Goal: Use online tool/utility: Use online tool/utility

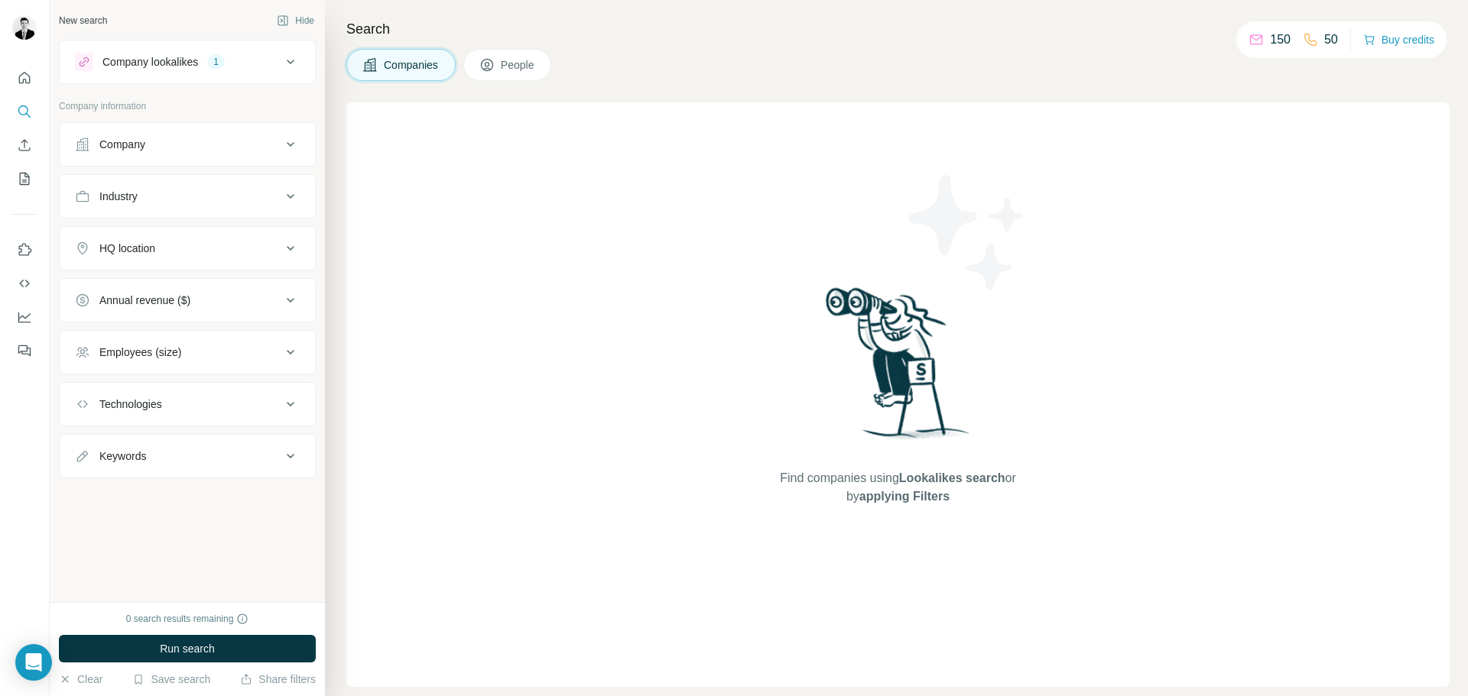
click at [302, 61] on button "Company lookalikes 1" at bounding box center [187, 62] width 255 height 37
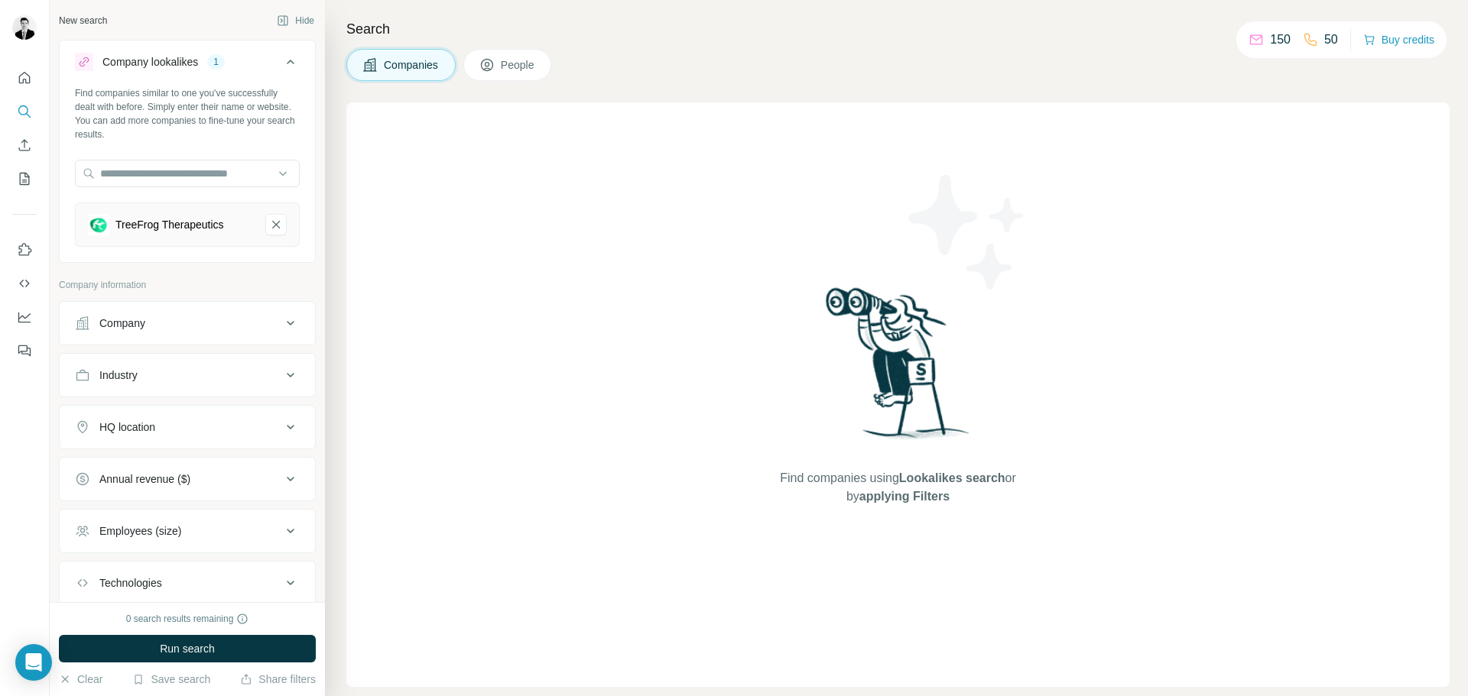
click at [302, 61] on button "Company lookalikes 1" at bounding box center [187, 65] width 255 height 43
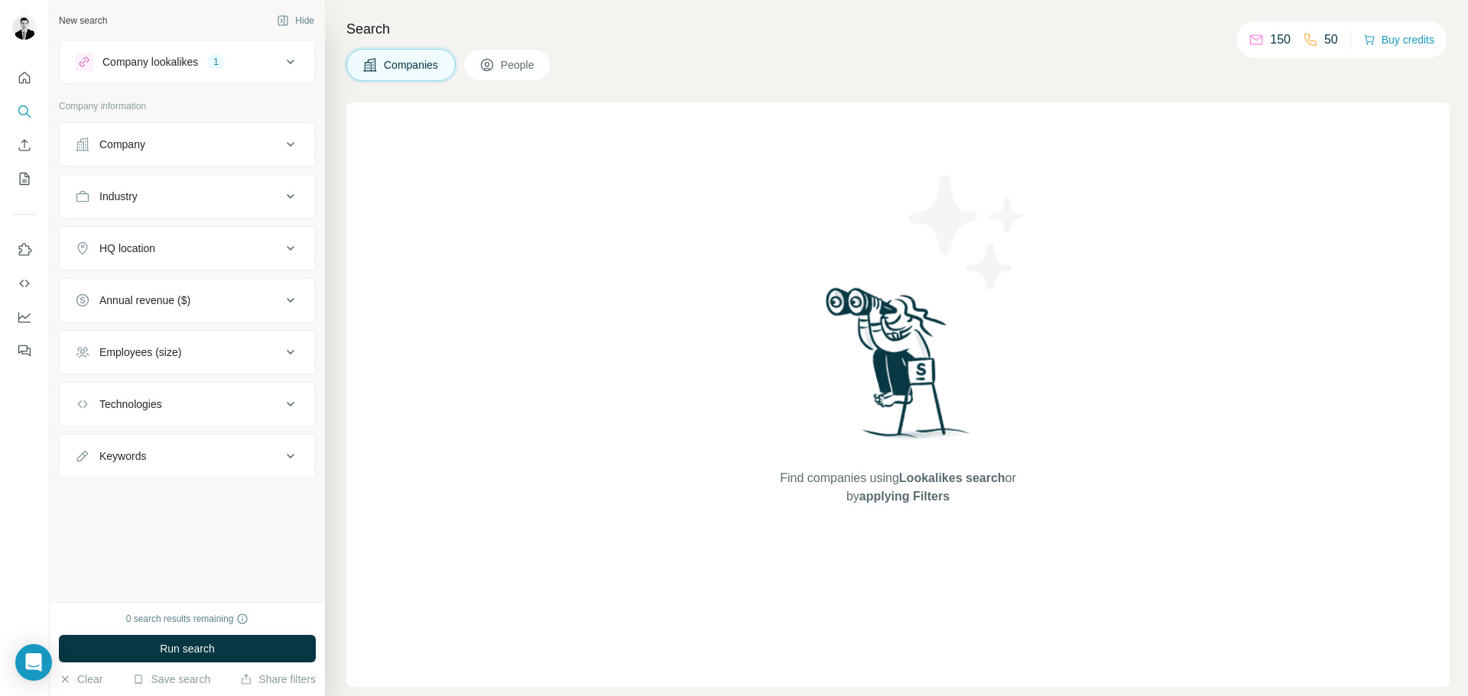
click at [194, 244] on div "HQ location" at bounding box center [178, 248] width 206 height 15
click at [178, 287] on input "text" at bounding box center [187, 287] width 225 height 28
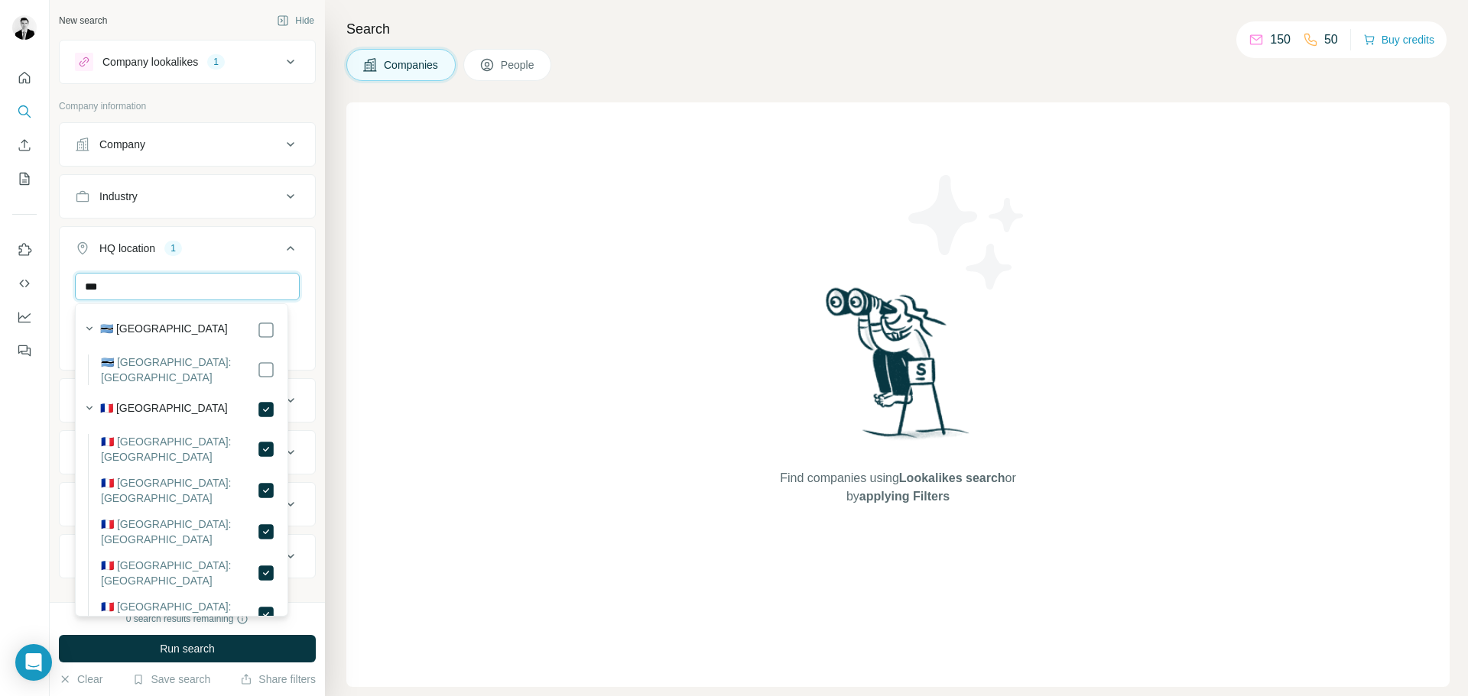
click at [161, 292] on input "***" at bounding box center [187, 287] width 225 height 28
type input "****"
click at [297, 270] on button "HQ location 2" at bounding box center [187, 251] width 255 height 43
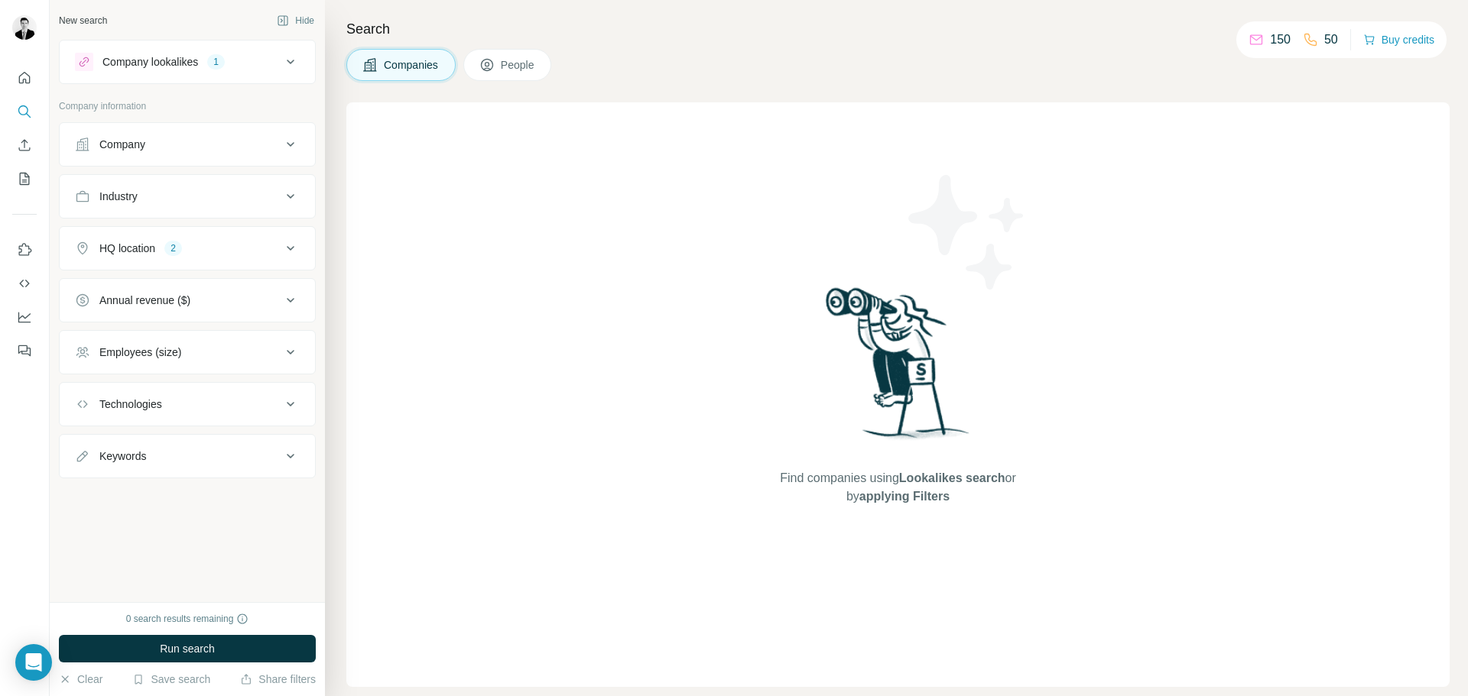
click at [296, 245] on icon at bounding box center [290, 248] width 18 height 18
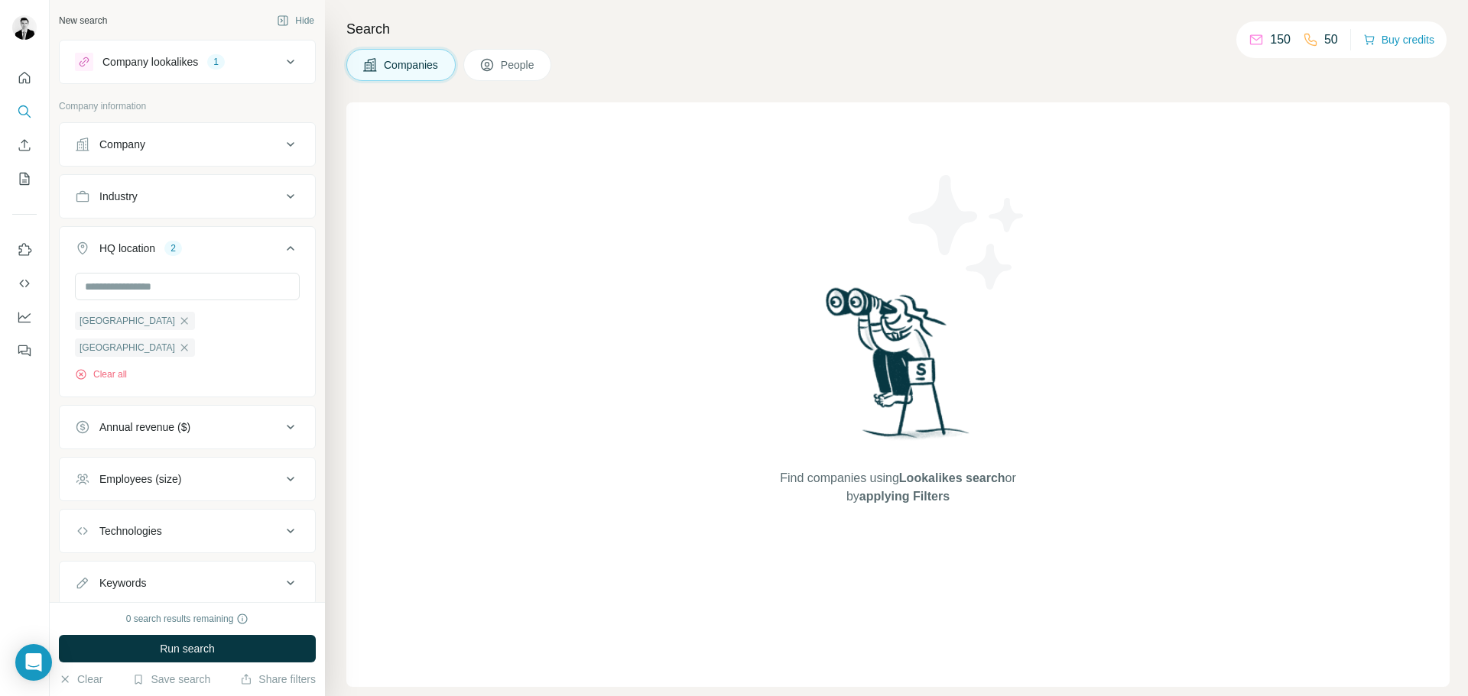
click at [296, 245] on button "HQ location 2" at bounding box center [187, 251] width 255 height 43
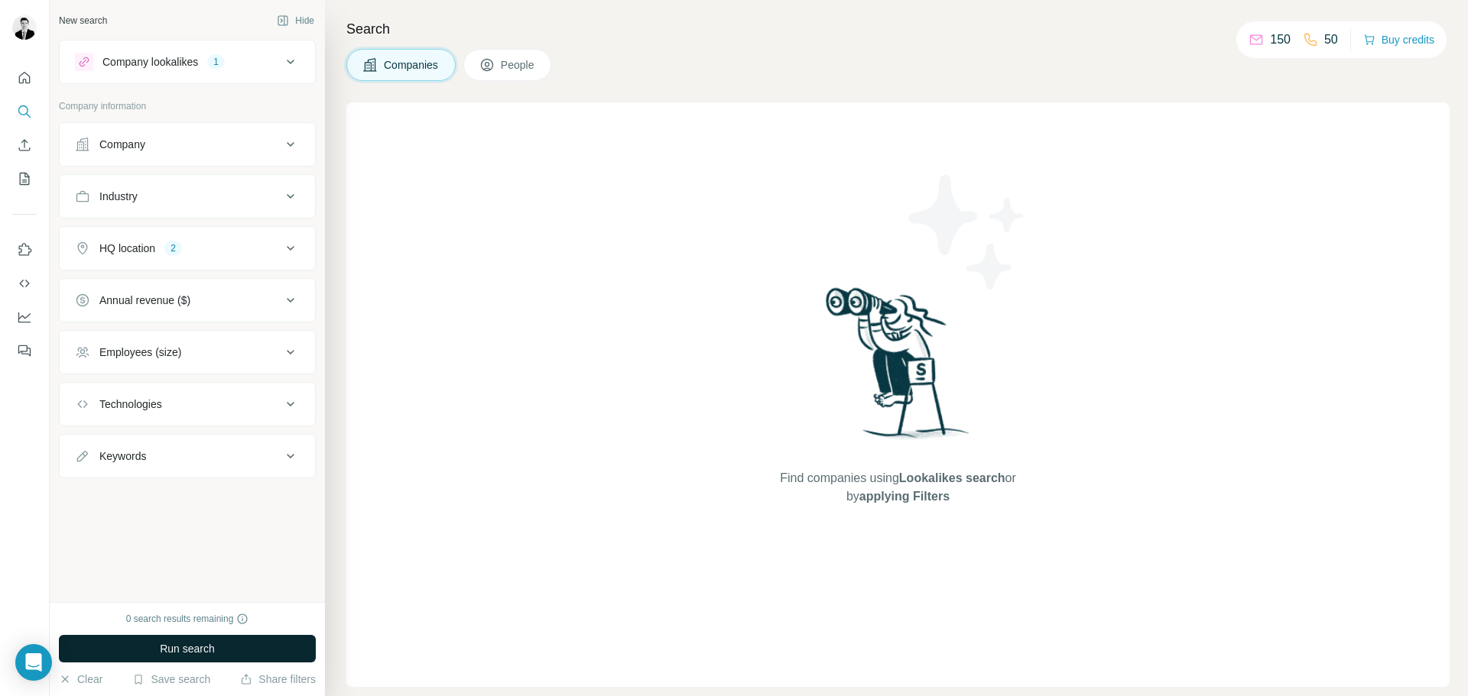
click at [193, 650] on span "Run search" at bounding box center [187, 648] width 55 height 15
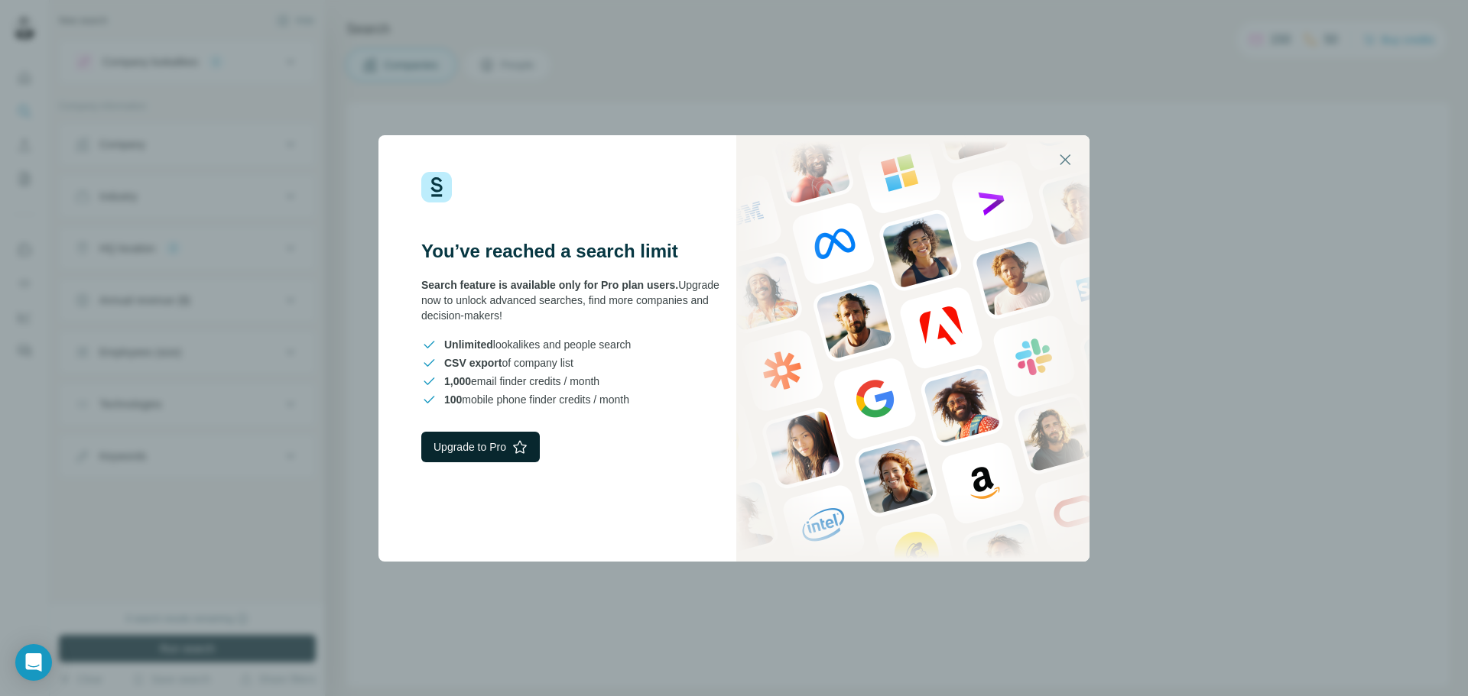
click at [492, 449] on button "Upgrade to Pro" at bounding box center [480, 447] width 118 height 31
